Goal: Task Accomplishment & Management: Manage account settings

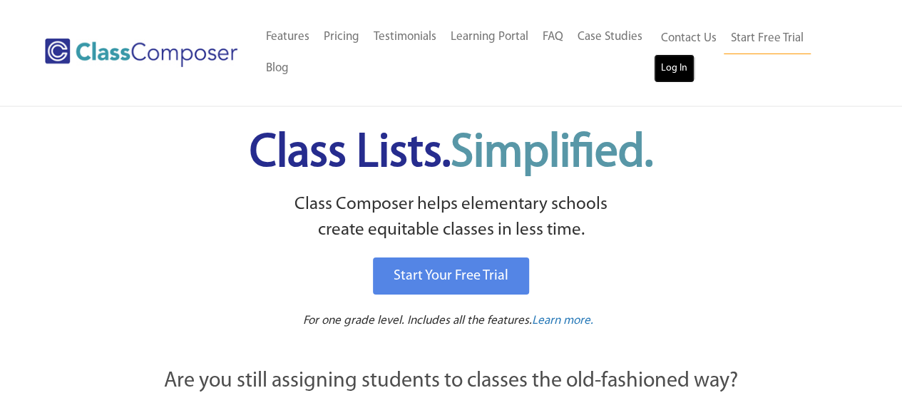
click at [684, 68] on link "Log In" at bounding box center [674, 68] width 41 height 29
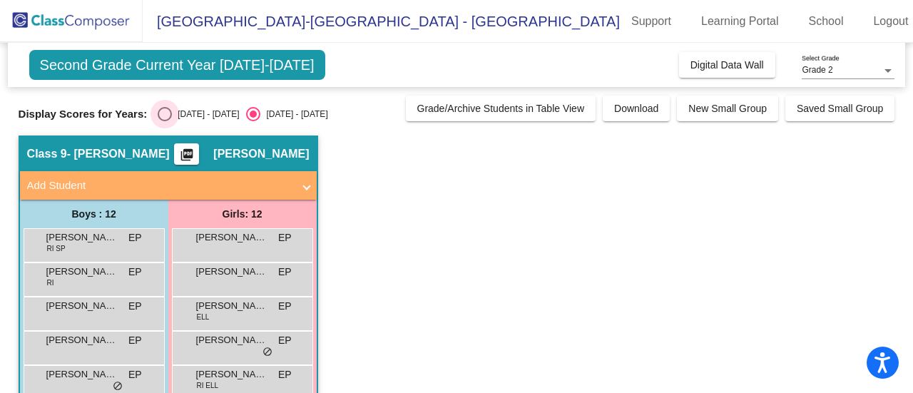
click at [161, 107] on div "Select an option" at bounding box center [165, 114] width 14 height 14
click at [164, 121] on input "2024 - 2025" at bounding box center [164, 121] width 1 height 1
radio input "true"
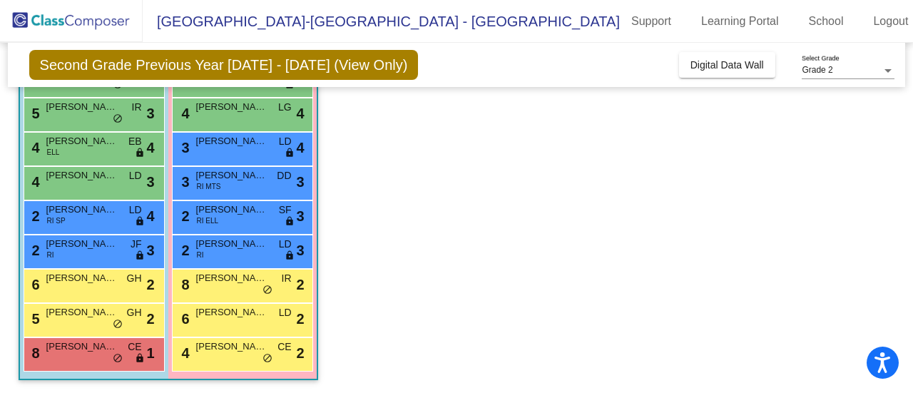
scroll to position [268, 0]
click at [247, 188] on div "3 Eliza Fallon RI MTS DD lock do_not_disturb_alt 3" at bounding box center [242, 180] width 136 height 29
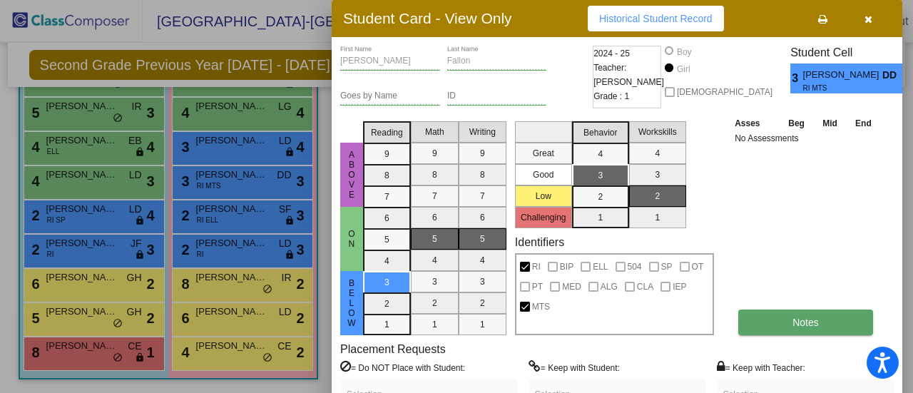
click at [794, 335] on button "Notes" at bounding box center [805, 323] width 135 height 26
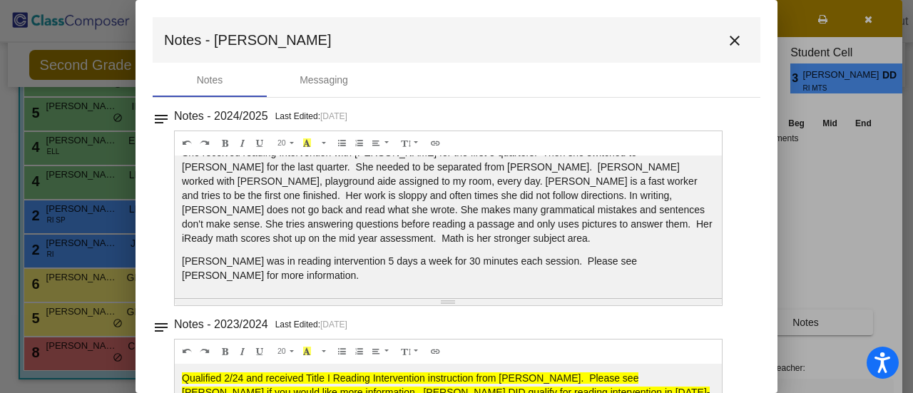
scroll to position [0, 0]
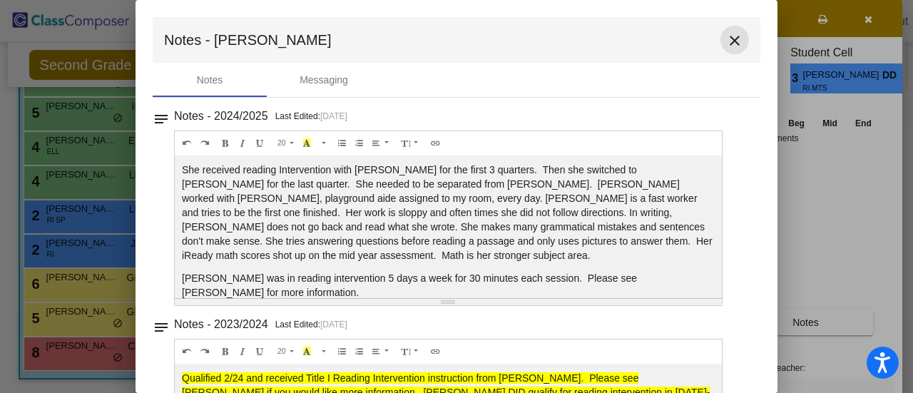
click at [732, 38] on mat-icon "close" at bounding box center [734, 40] width 17 height 17
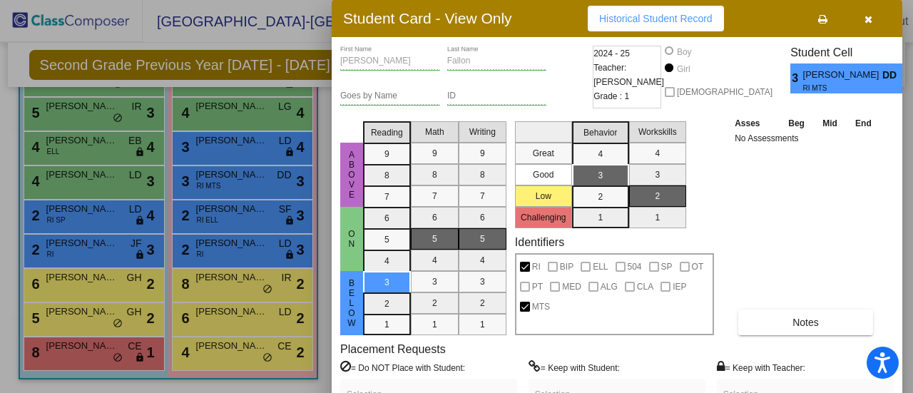
click at [869, 16] on icon "button" at bounding box center [869, 19] width 8 height 10
